Goal: Information Seeking & Learning: Learn about a topic

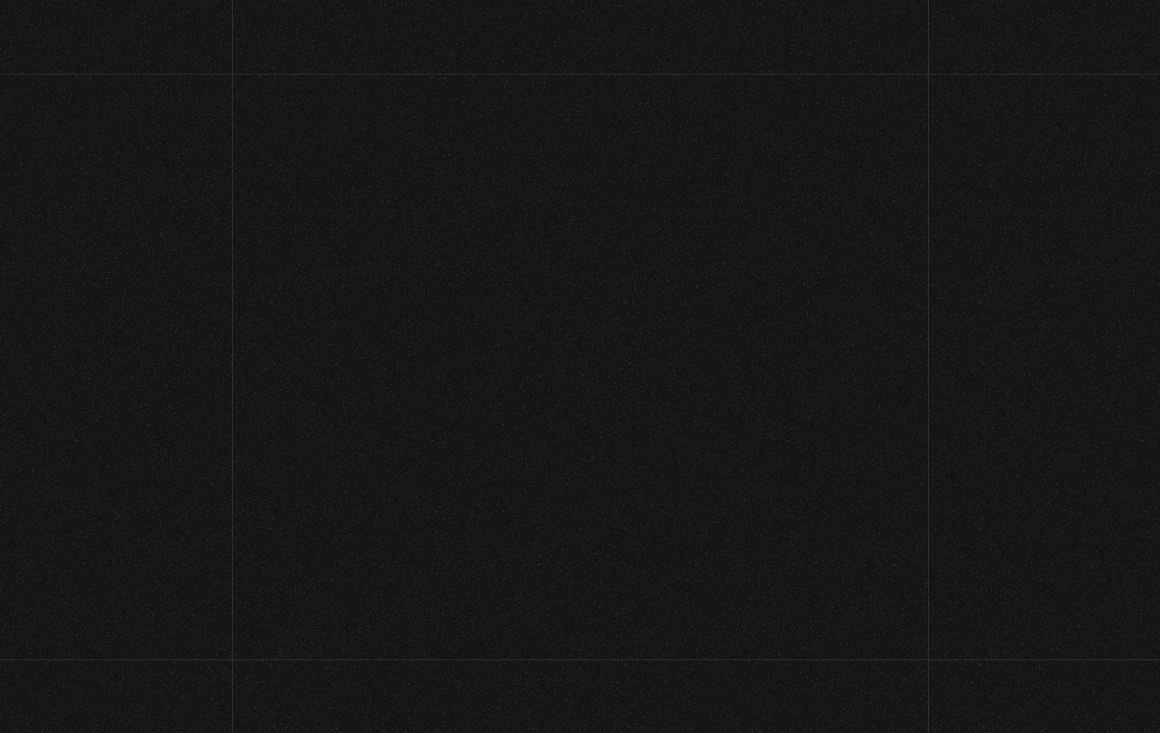
scroll to position [154, 0]
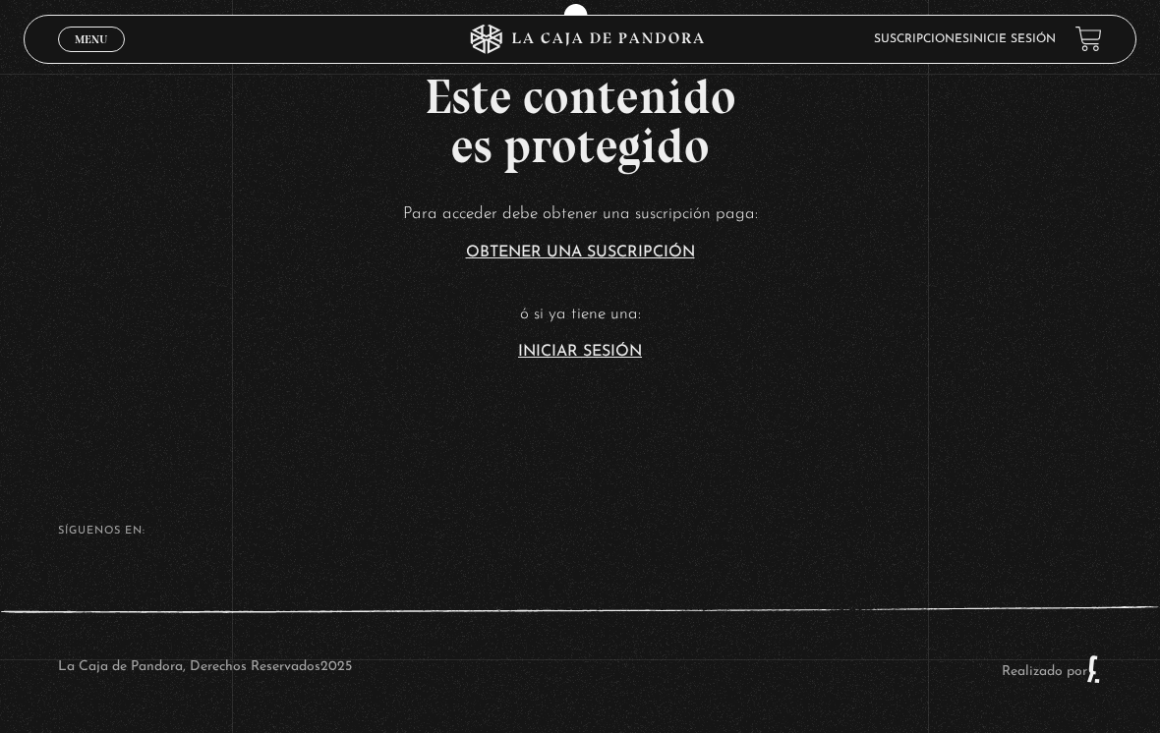
click at [563, 344] on link "Iniciar Sesión" at bounding box center [580, 352] width 124 height 16
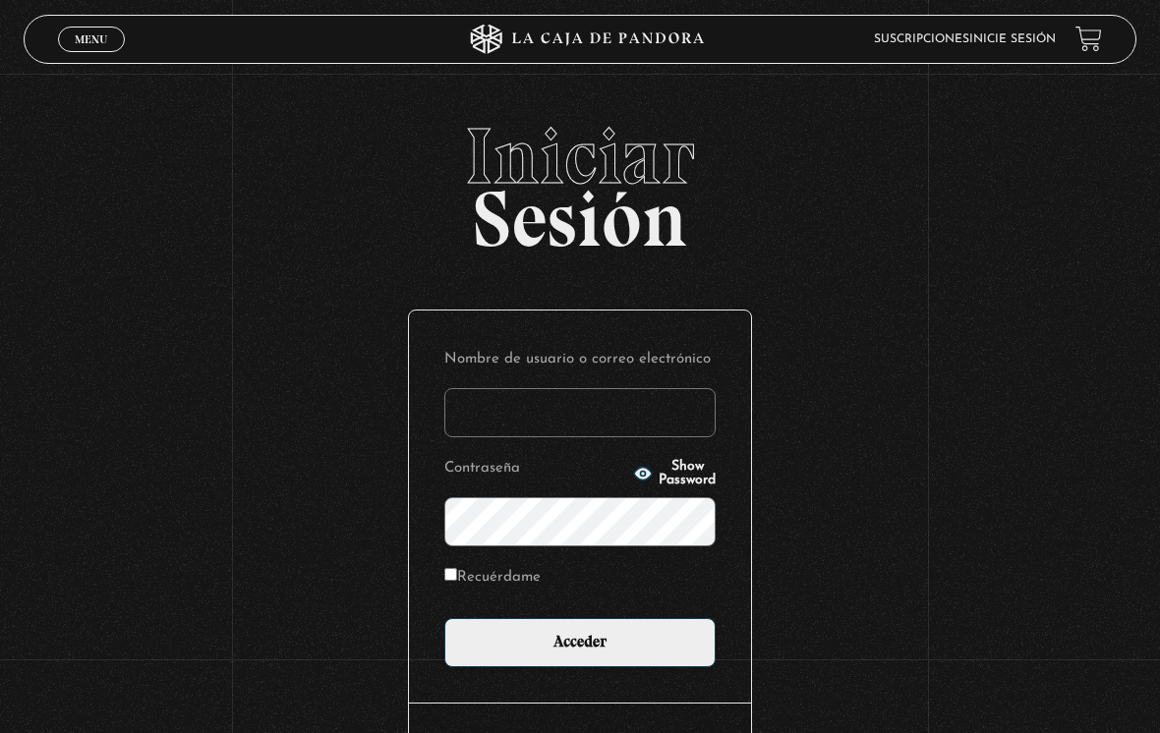
type input "[EMAIL_ADDRESS][DOMAIN_NAME]"
click at [580, 648] on input "Acceder" at bounding box center [579, 642] width 271 height 49
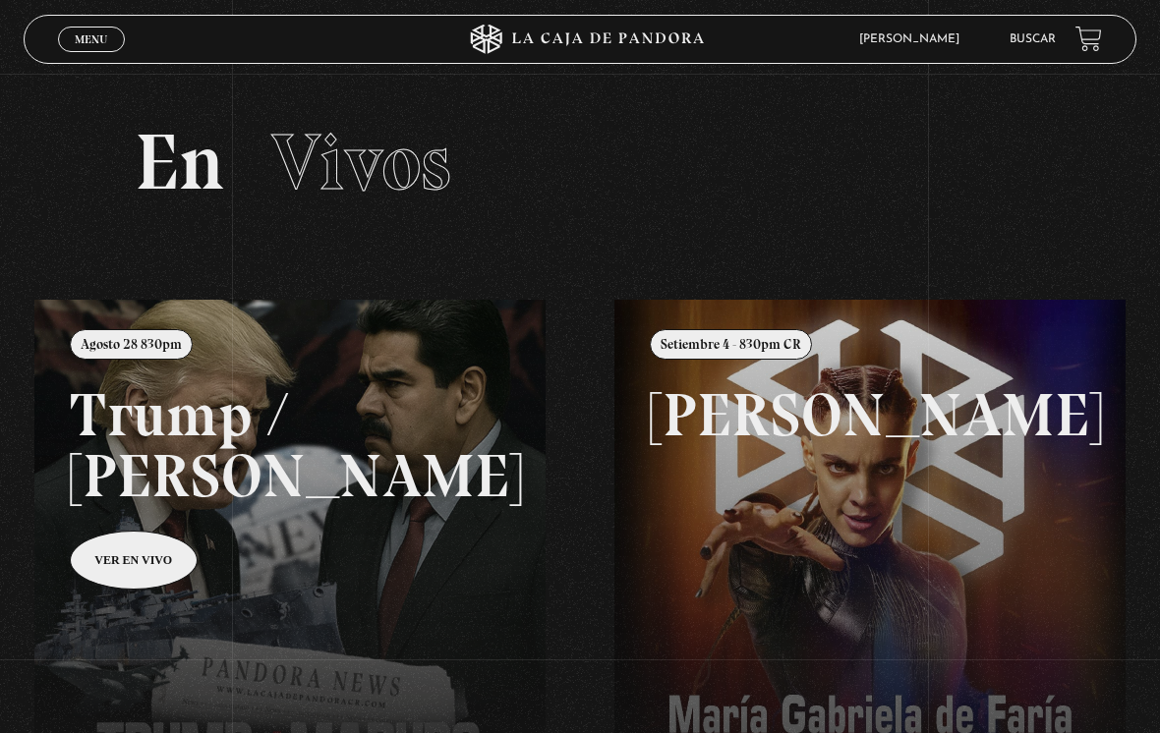
click at [102, 43] on span "Menu" at bounding box center [91, 39] width 32 height 12
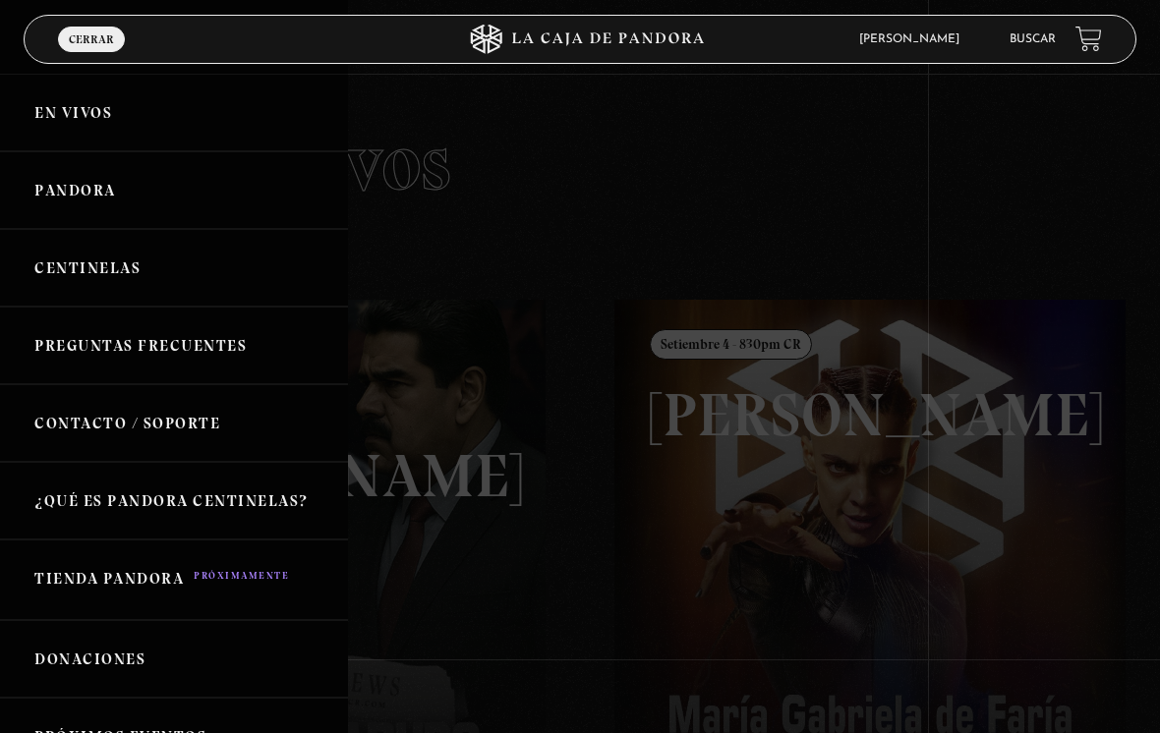
click at [62, 202] on link "Pandora" at bounding box center [174, 190] width 348 height 78
click at [62, 175] on link "Pandora" at bounding box center [174, 190] width 348 height 78
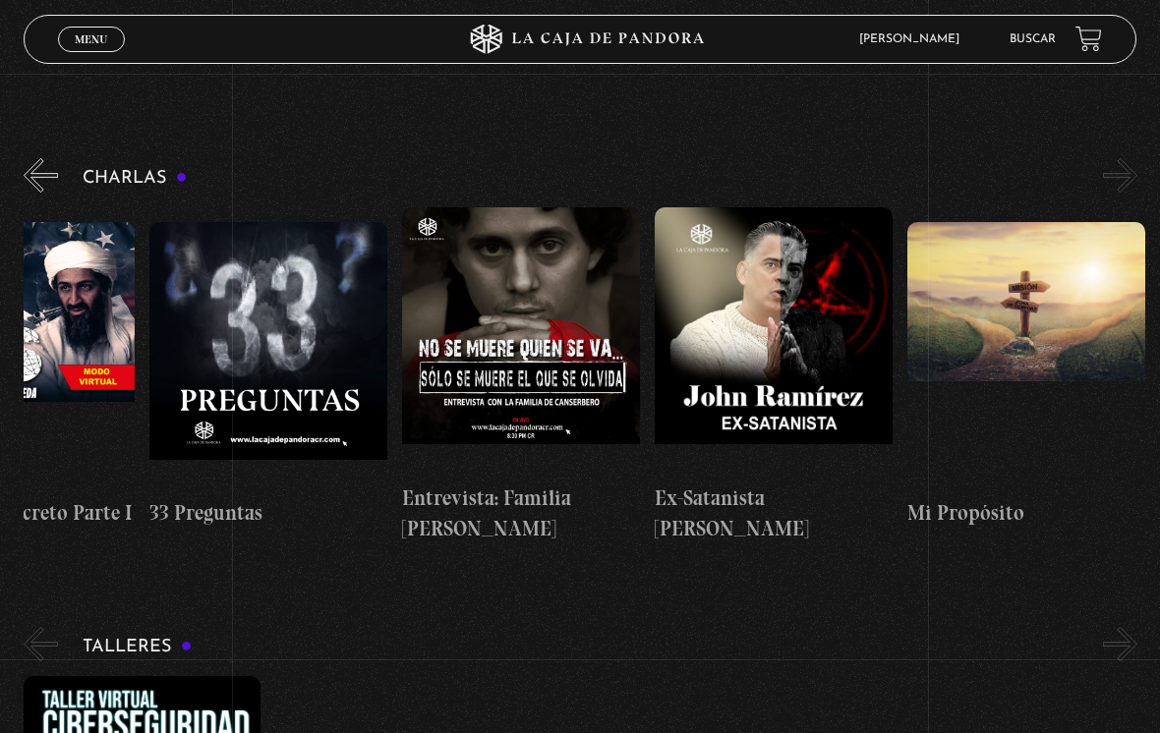
scroll to position [0, 631]
click at [1061, 328] on figure at bounding box center [1026, 354] width 238 height 265
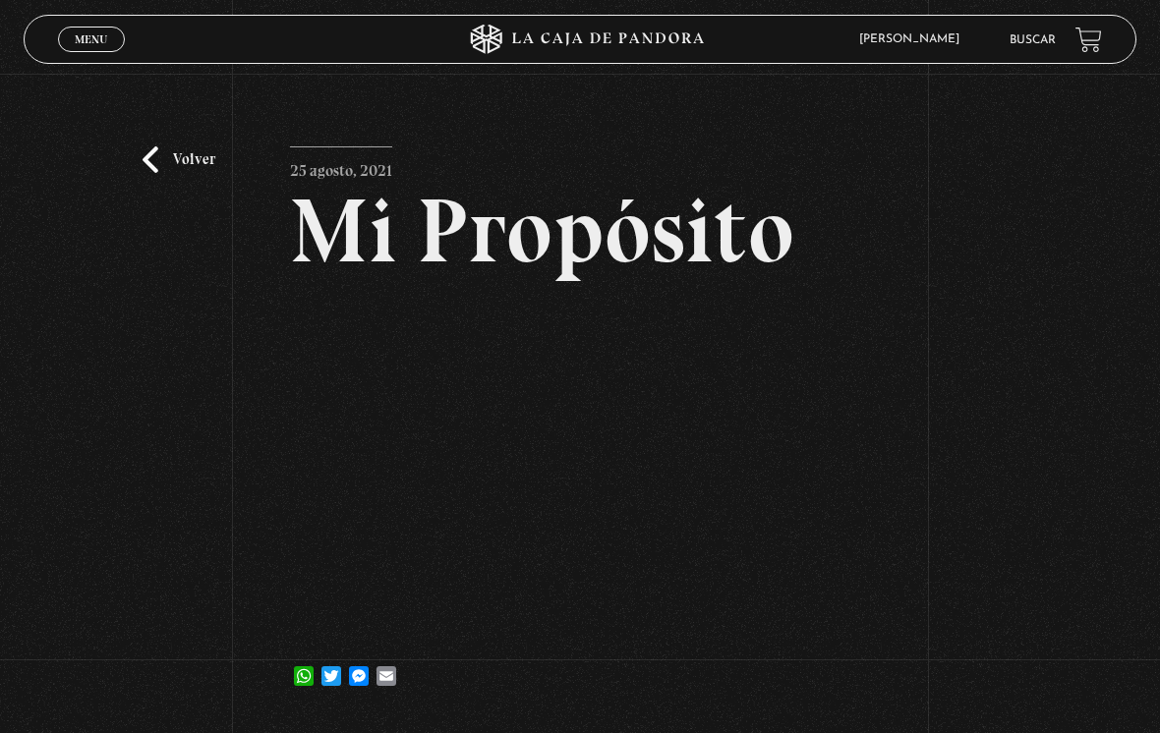
click at [89, 49] on link "Menu Cerrar" at bounding box center [91, 40] width 67 height 26
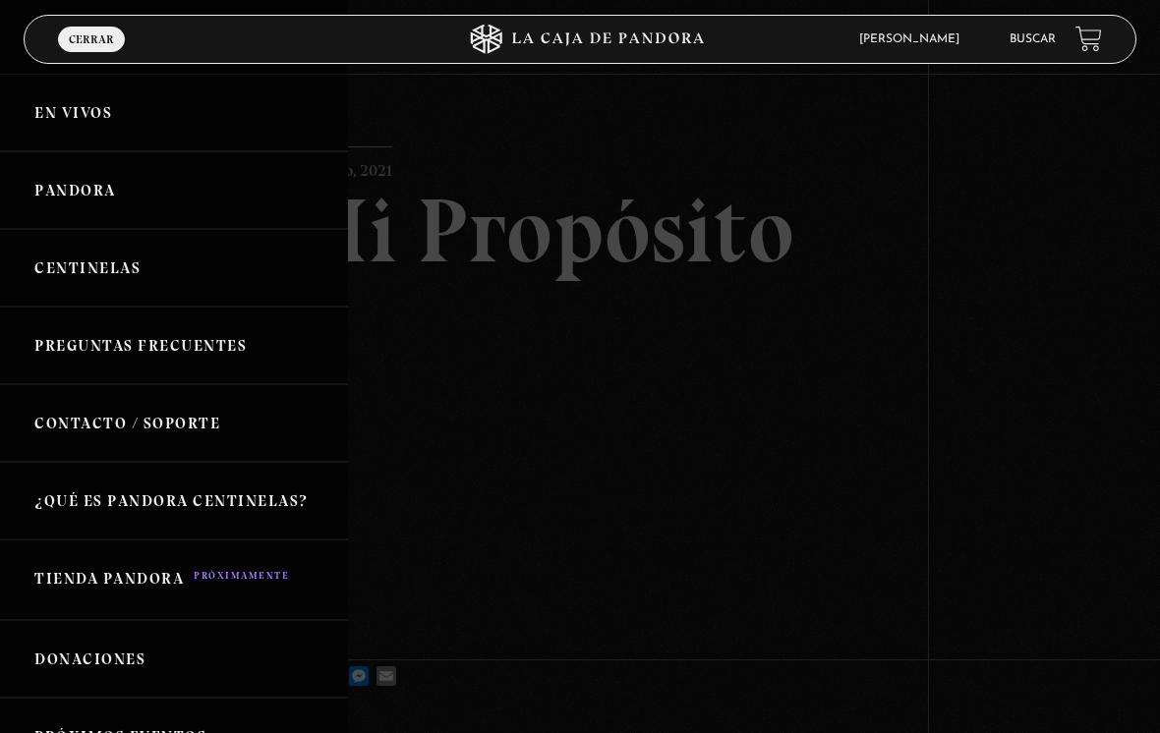
click at [55, 194] on link "Pandora" at bounding box center [174, 190] width 348 height 78
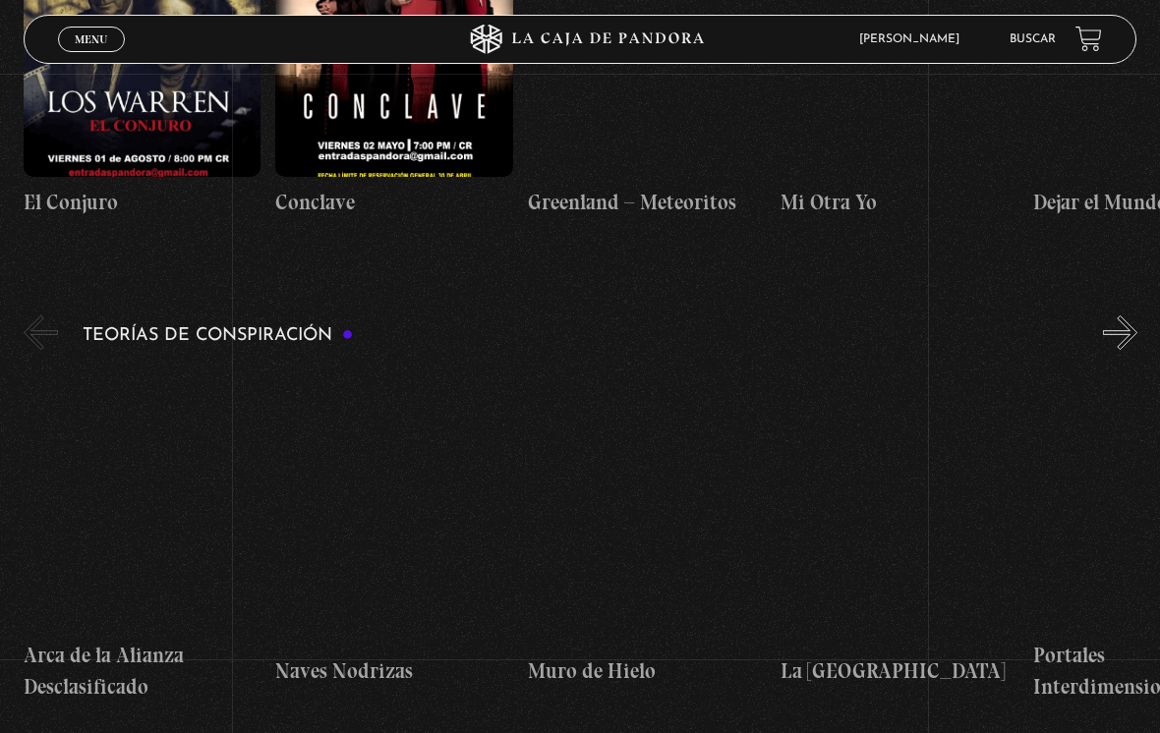
scroll to position [3617, 0]
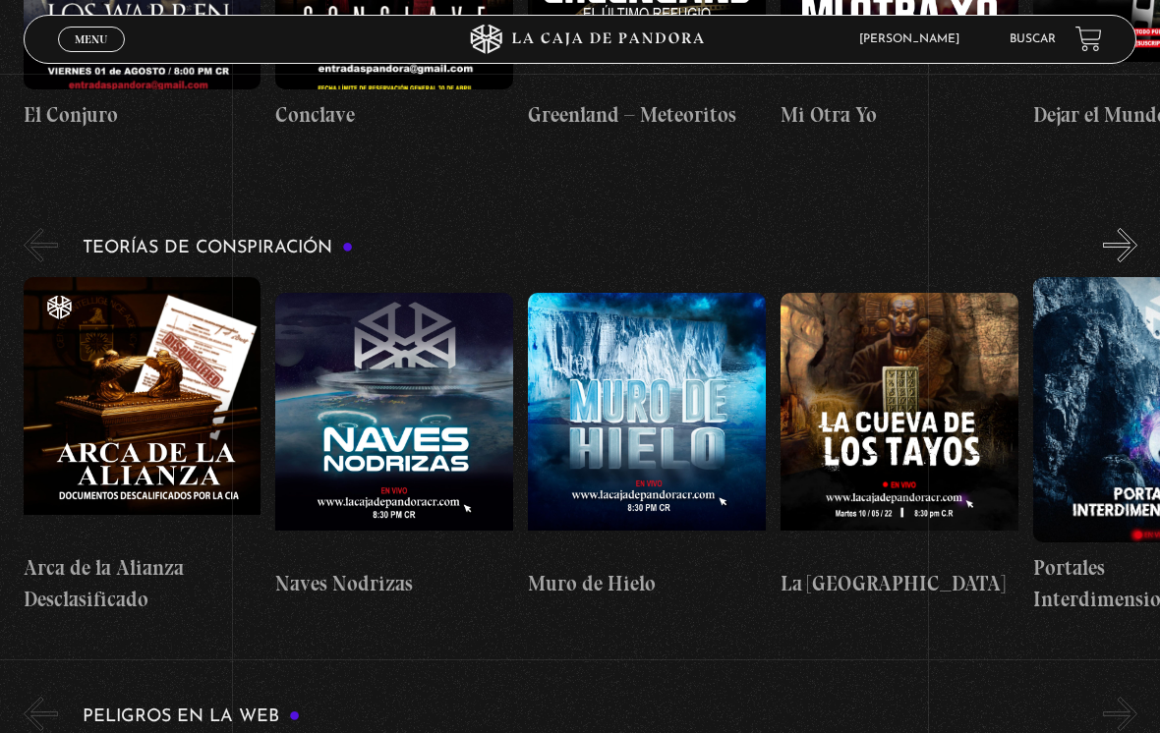
click at [1035, 37] on link "Buscar" at bounding box center [1033, 39] width 46 height 12
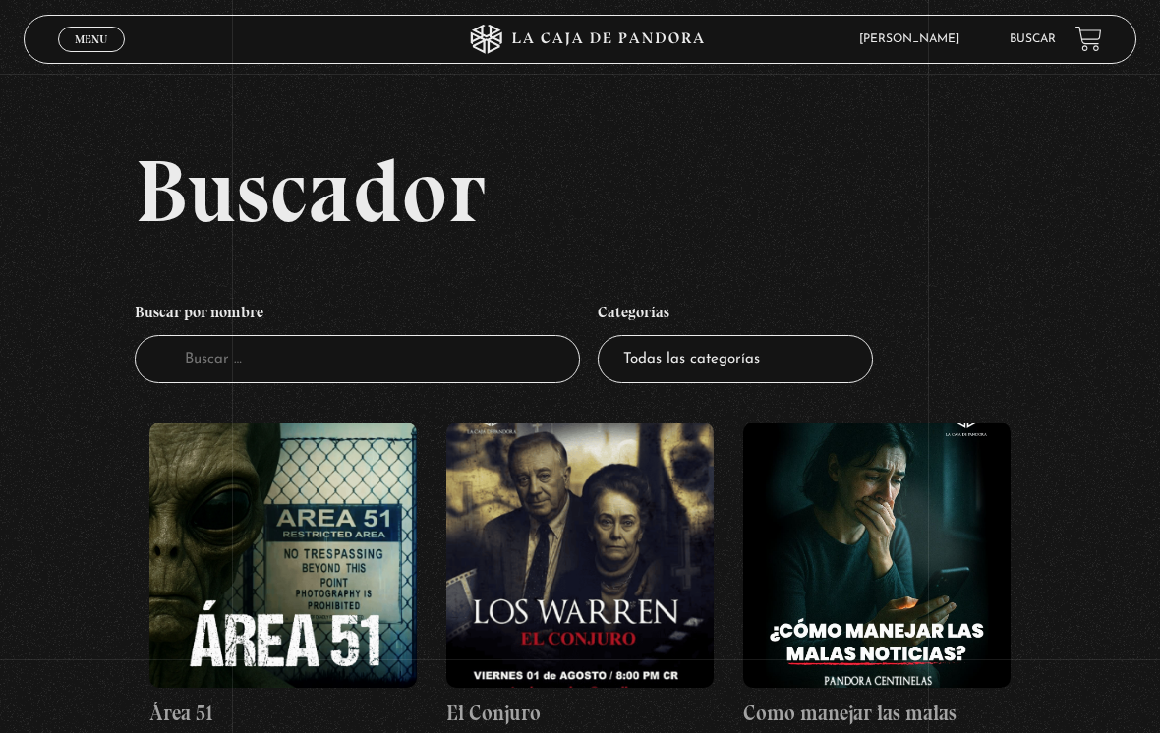
click at [786, 366] on select "Todas las categorías 11:11 Humanitario (1) Amo los Lunes (2) Análisis de series…" at bounding box center [735, 359] width 275 height 48
select select "teorias-de-conspiracion"
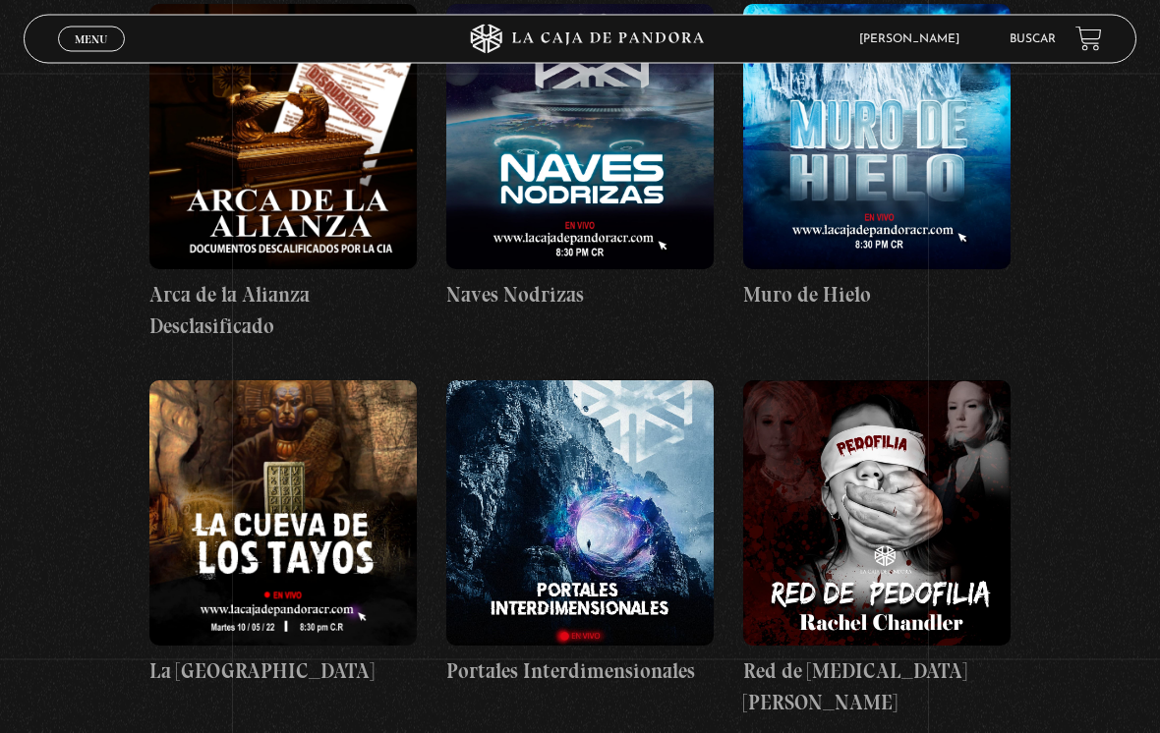
scroll to position [414, 0]
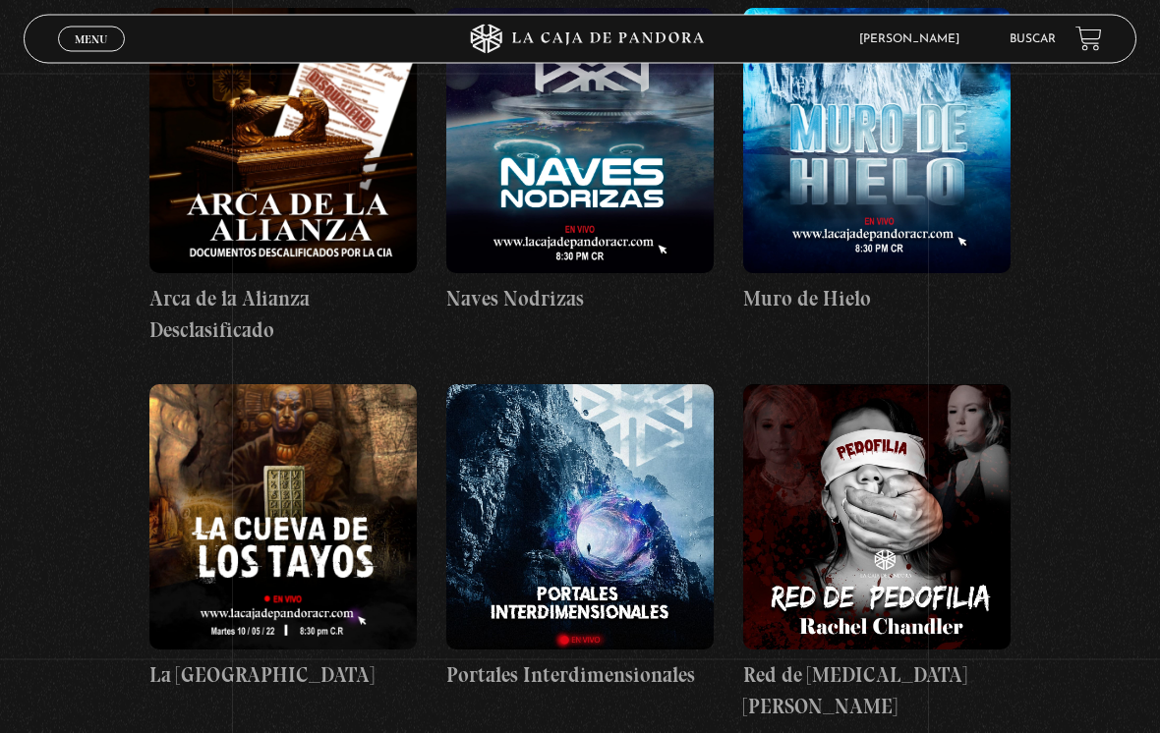
click at [1021, 45] on link "Buscar" at bounding box center [1033, 39] width 46 height 12
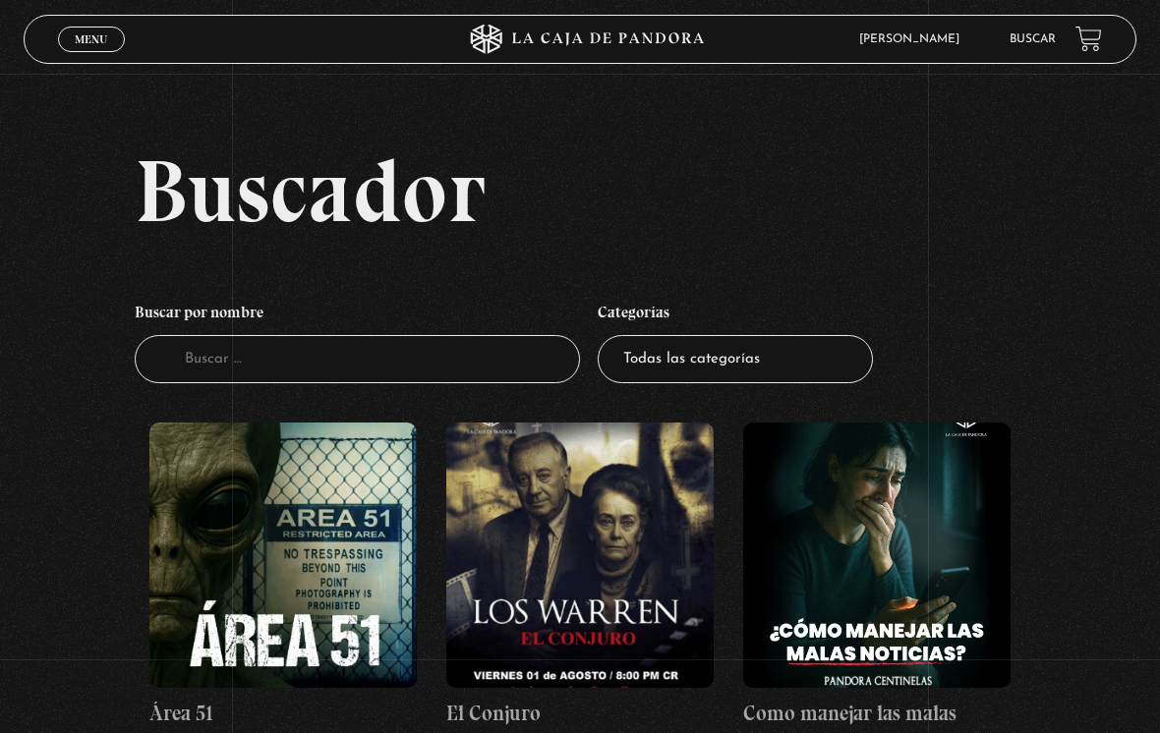
click at [1031, 43] on link "Buscar" at bounding box center [1033, 39] width 46 height 12
click at [795, 354] on select "Todas las categorías 11:11 Humanitario (1) Amo los [DATE] (2) Análisis de serie…" at bounding box center [735, 359] width 275 height 48
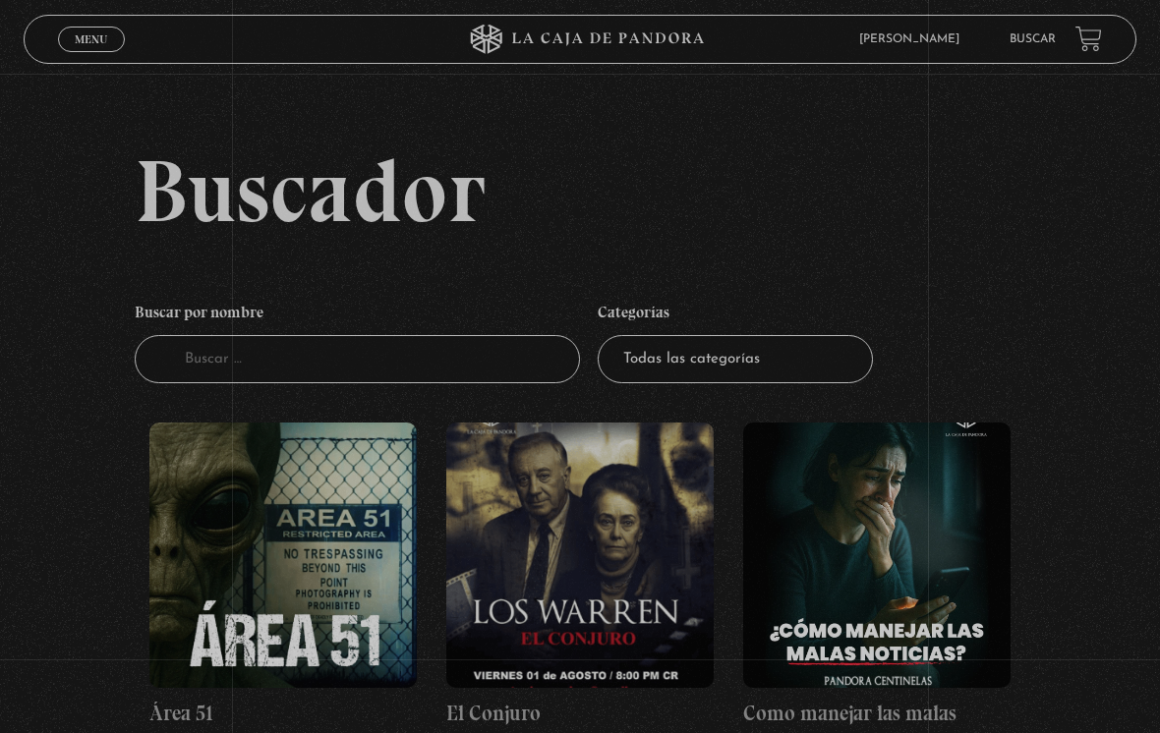
click at [800, 369] on select "Todas las categorías 11:11 Humanitario (1) Amo los Lunes (2) Análisis de series…" at bounding box center [735, 359] width 275 height 48
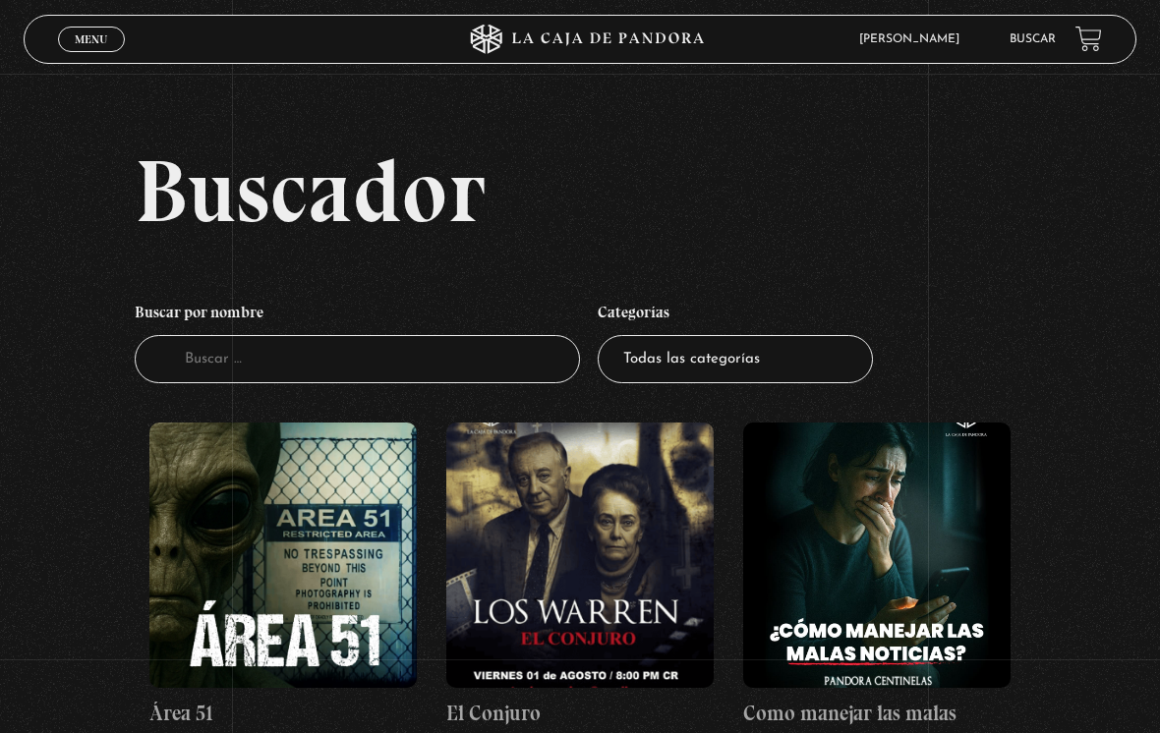
select select "mundo-espiritual"
click at [811, 433] on figure at bounding box center [876, 555] width 267 height 265
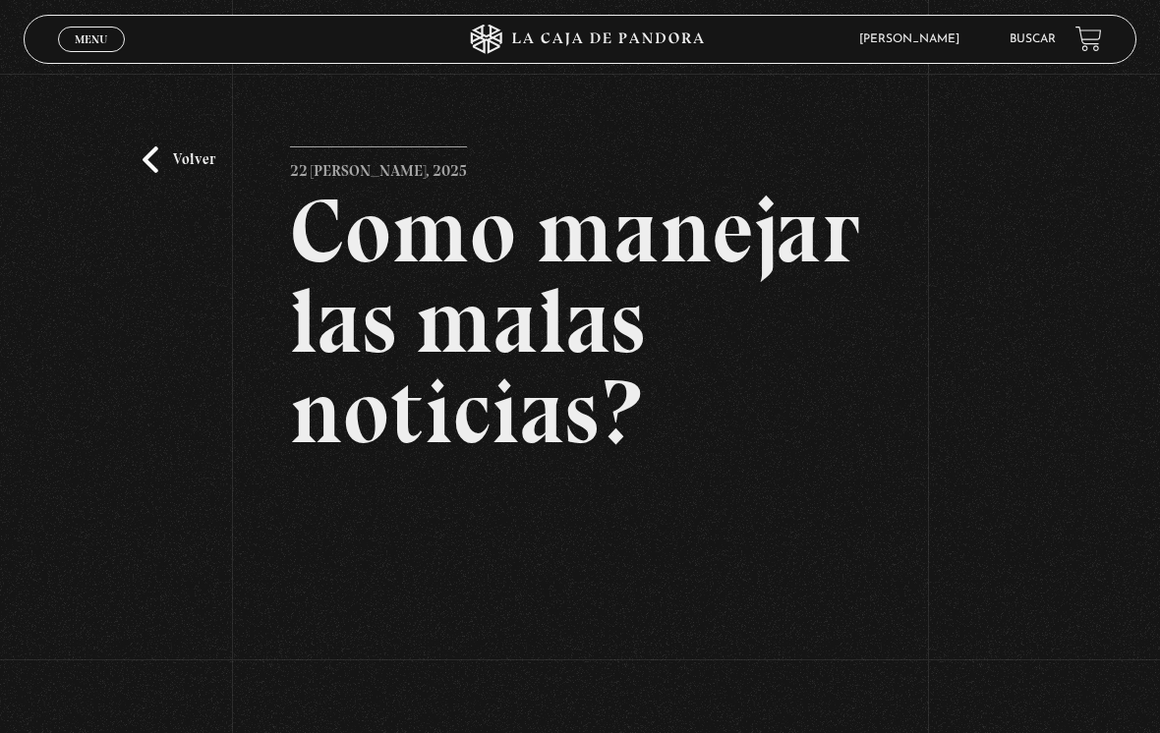
click at [156, 161] on link "Volver" at bounding box center [179, 159] width 73 height 27
click at [154, 173] on link "Volver" at bounding box center [179, 159] width 73 height 27
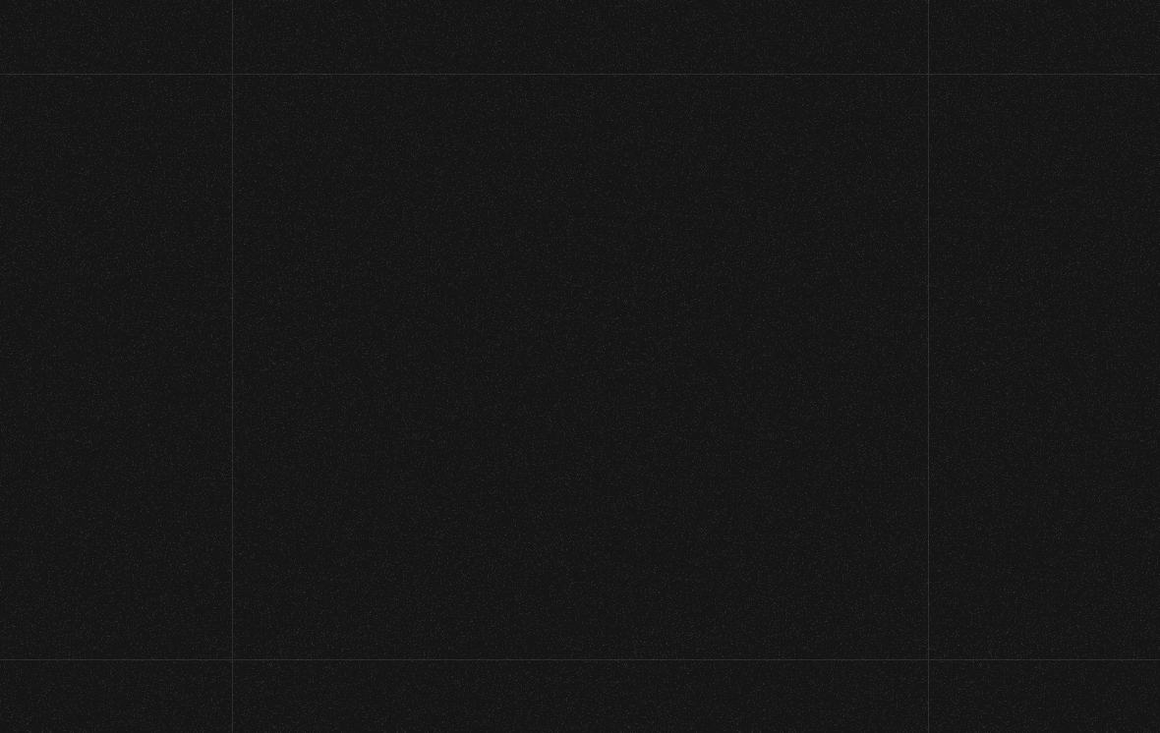
scroll to position [415, 0]
click at [78, 56] on div "Menu Cerrar" at bounding box center [245, 39] width 334 height 45
click at [14, 56] on div "Buscador Buscar por nombre Buscador Categorías Todas las categorías 11:11 Human…" at bounding box center [580, 419] width 1160 height 1375
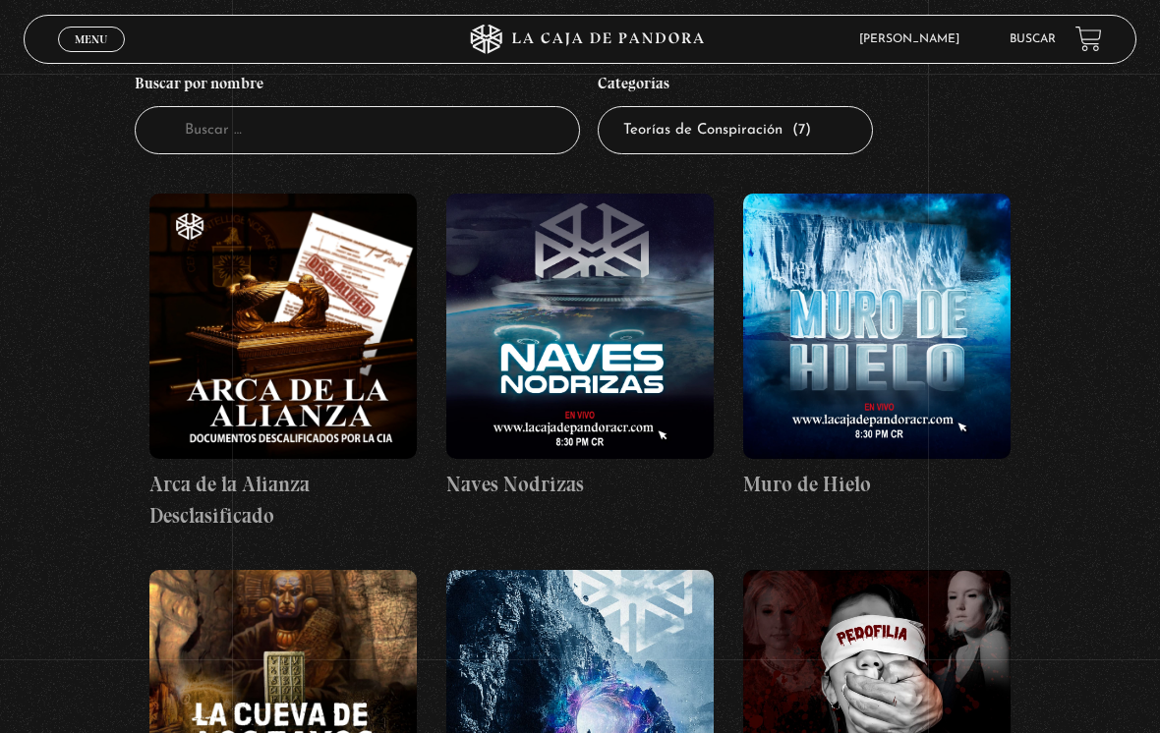
scroll to position [0, 0]
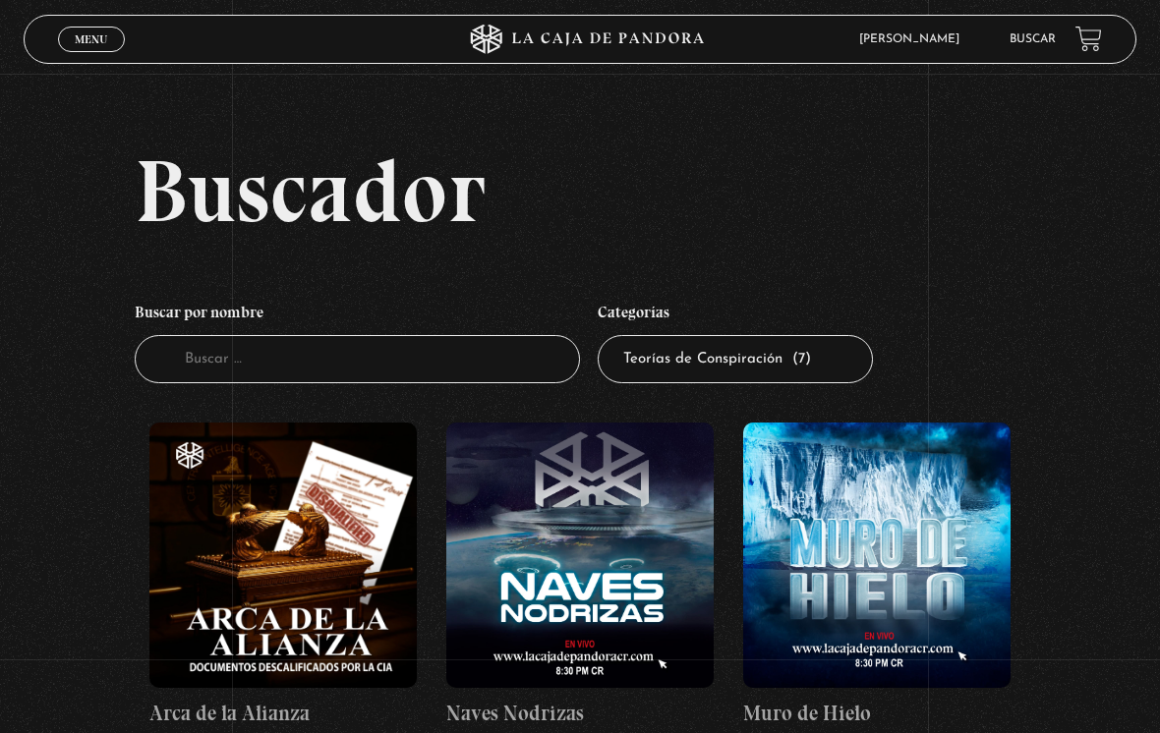
click at [818, 358] on select "Todas las categorías 11:11 Humanitario (1) Amo los [DATE] (2) Análisis de serie…" at bounding box center [735, 359] width 275 height 48
select select "paranormal"
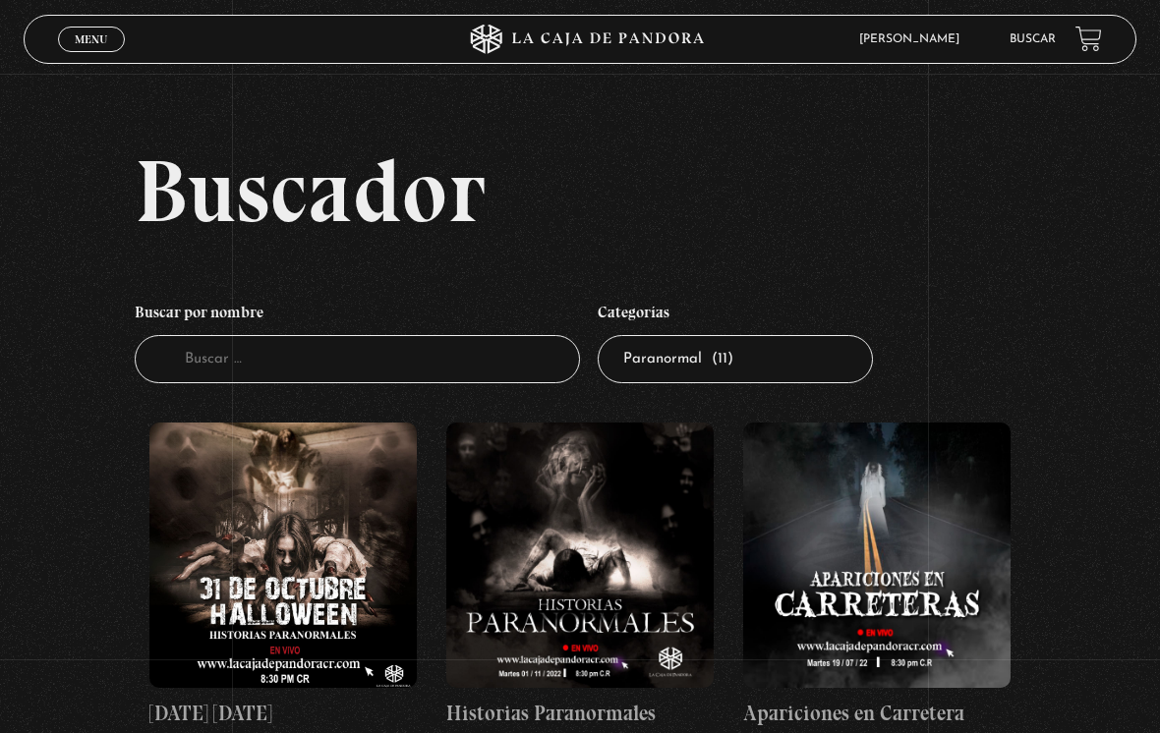
click at [784, 368] on select "Todas las categorías 11:11 Humanitario (1) Amo los [DATE] (2) Análisis de serie…" at bounding box center [735, 359] width 275 height 48
select select "pandora-bio"
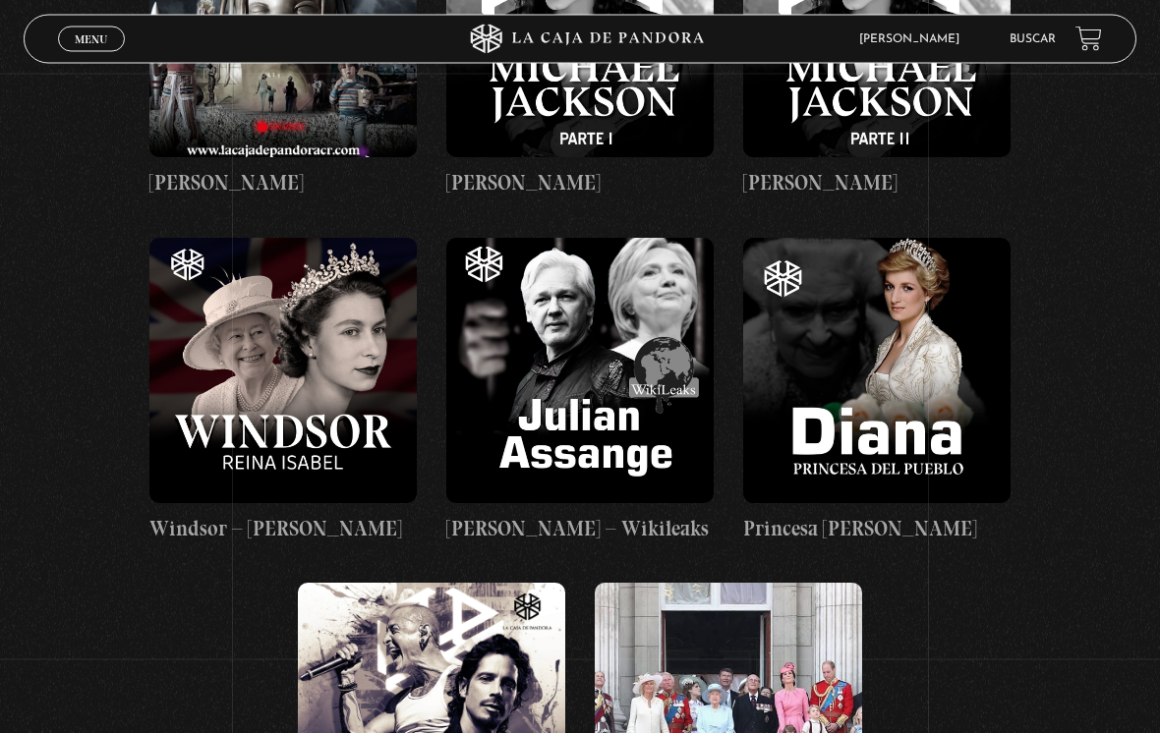
scroll to position [2289, 0]
click at [898, 361] on figure at bounding box center [876, 370] width 267 height 265
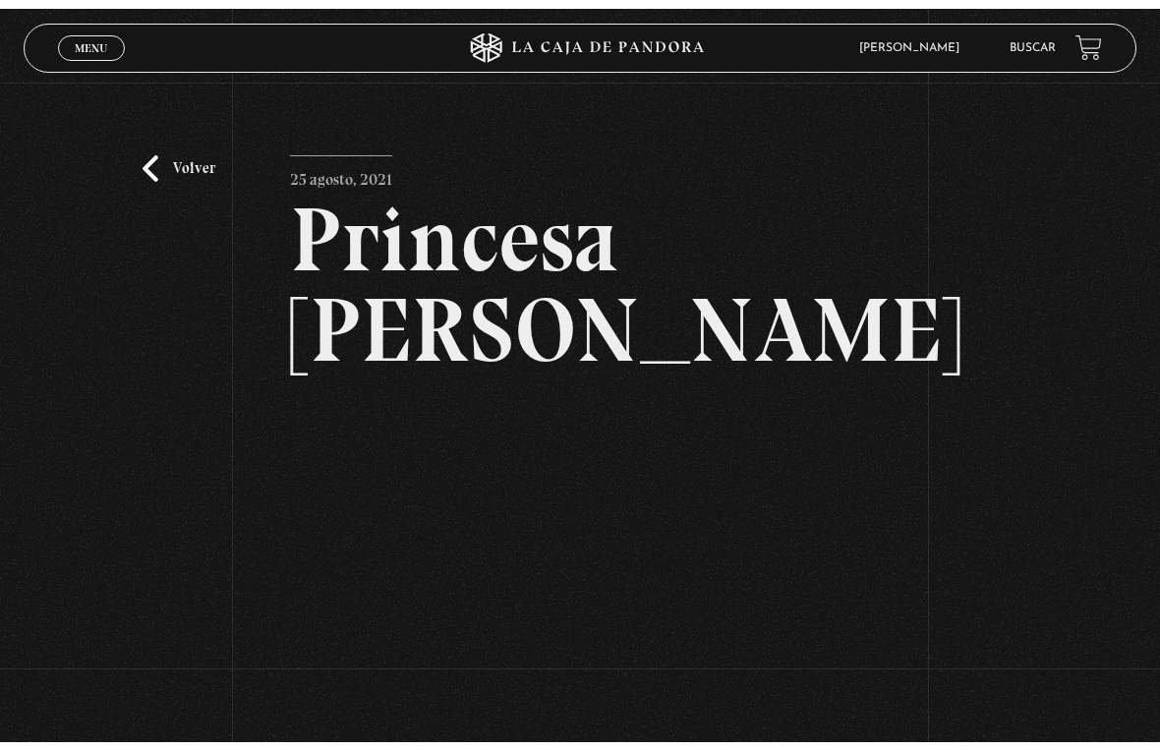
scroll to position [24, 0]
